Goal: Information Seeking & Learning: Learn about a topic

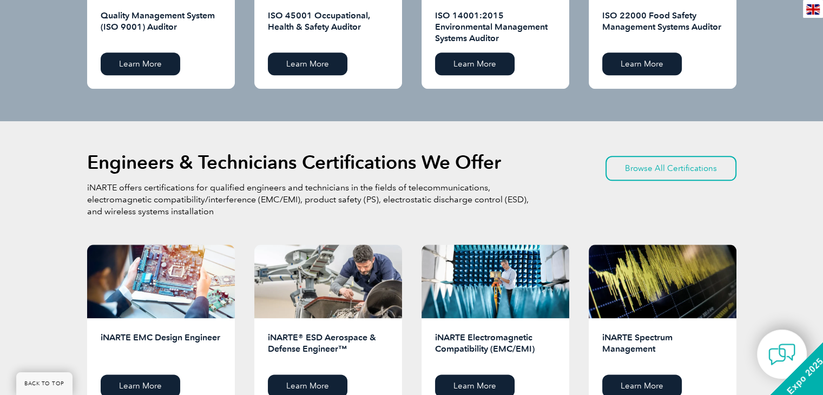
scroll to position [1196, 0]
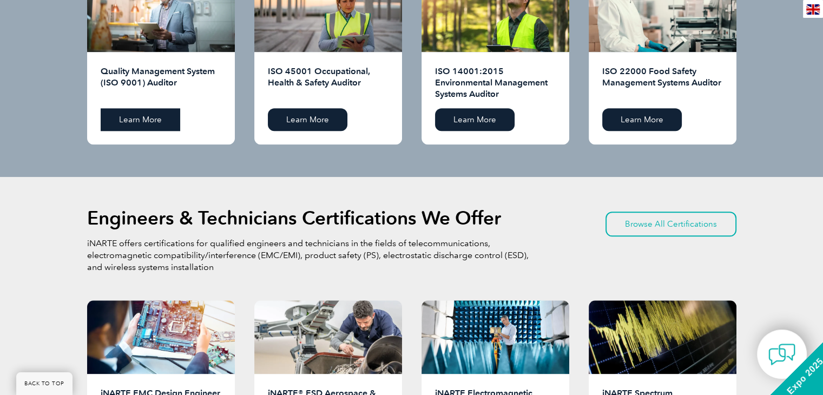
click at [146, 115] on link "Learn More" at bounding box center [141, 119] width 80 height 23
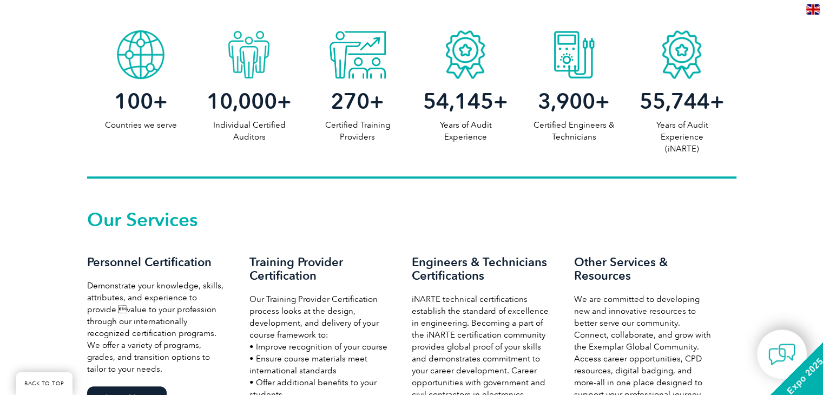
scroll to position [385, 0]
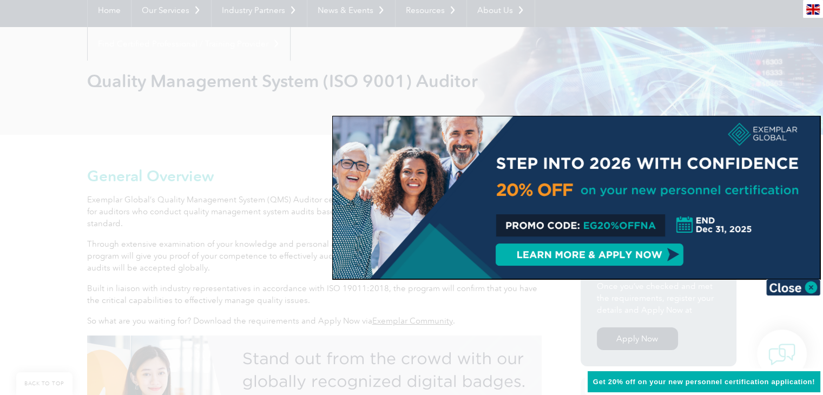
scroll to position [108, 0]
click at [814, 286] on img at bounding box center [793, 287] width 54 height 16
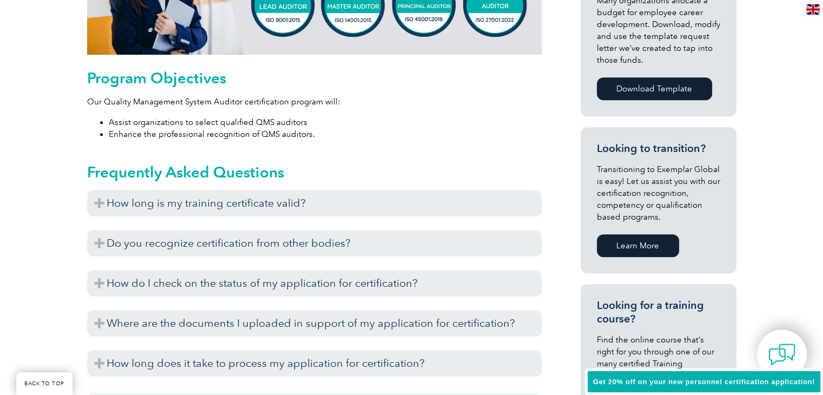
scroll to position [595, 0]
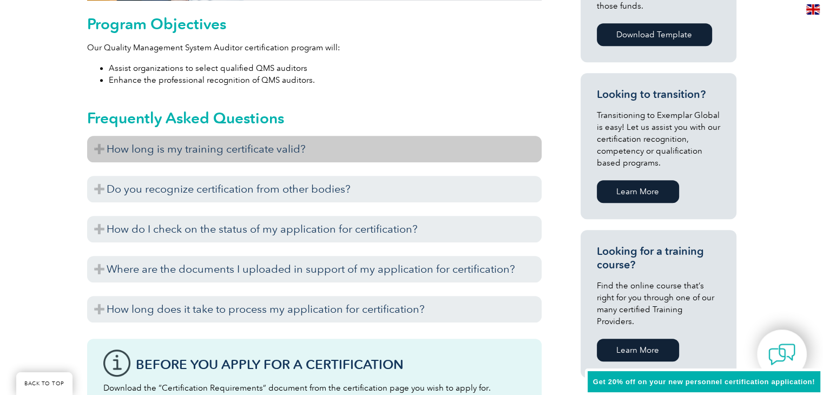
click at [98, 146] on h3 "How long is my training certificate valid?" at bounding box center [314, 149] width 454 height 27
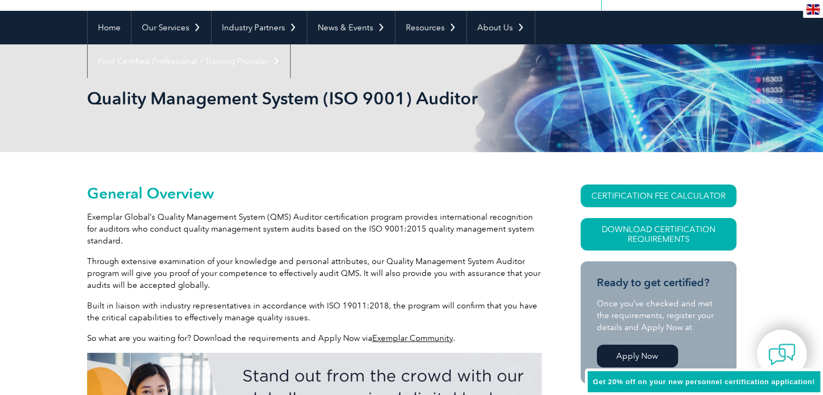
scroll to position [0, 0]
